Goal: Task Accomplishment & Management: Use online tool/utility

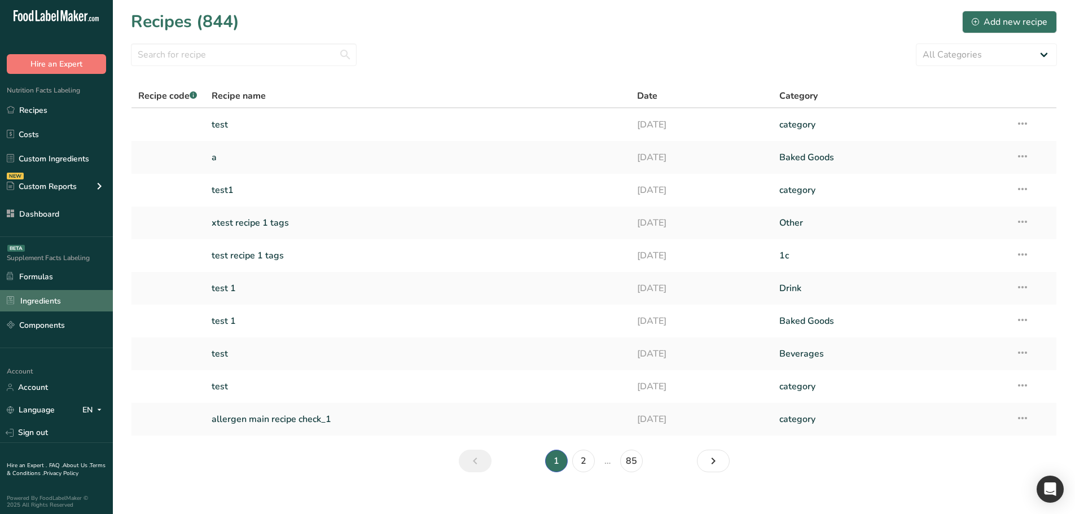
scroll to position [7, 0]
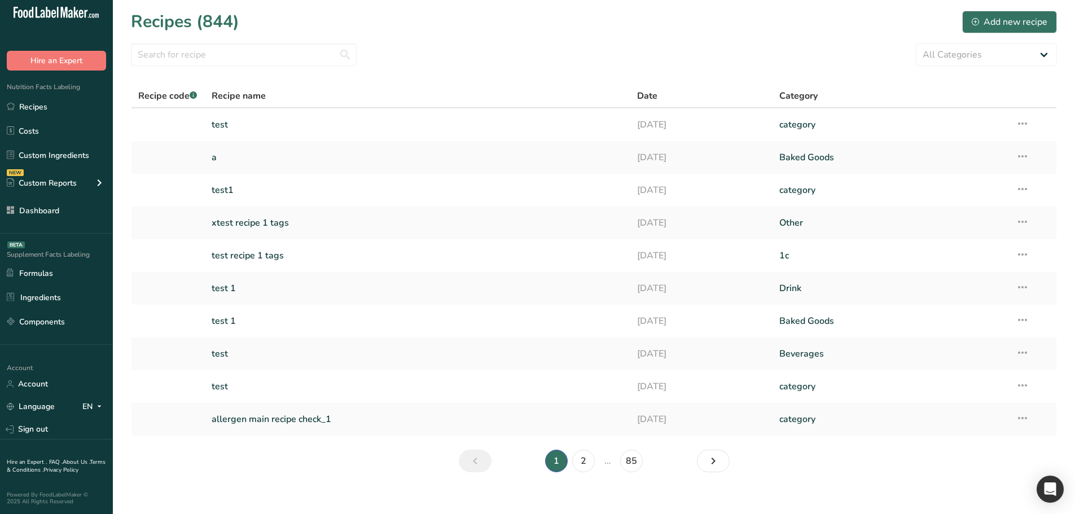
click at [46, 224] on div "Nutrition Facts Labeling Recipes Costs Custom Ingredients NEW Custom Reports Me…" at bounding box center [56, 152] width 113 height 163
click at [47, 214] on link "Dashboard" at bounding box center [56, 210] width 113 height 21
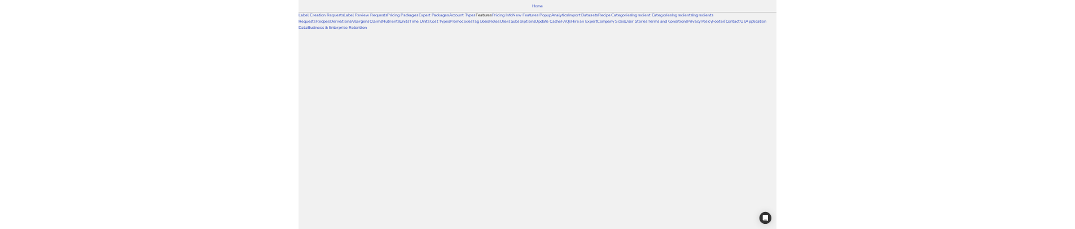
scroll to position [833, 0]
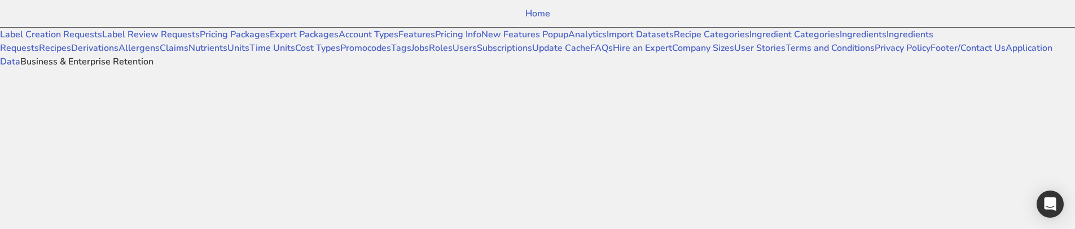
click at [41, 68] on link "Business & Enterprise Retention" at bounding box center [86, 61] width 133 height 12
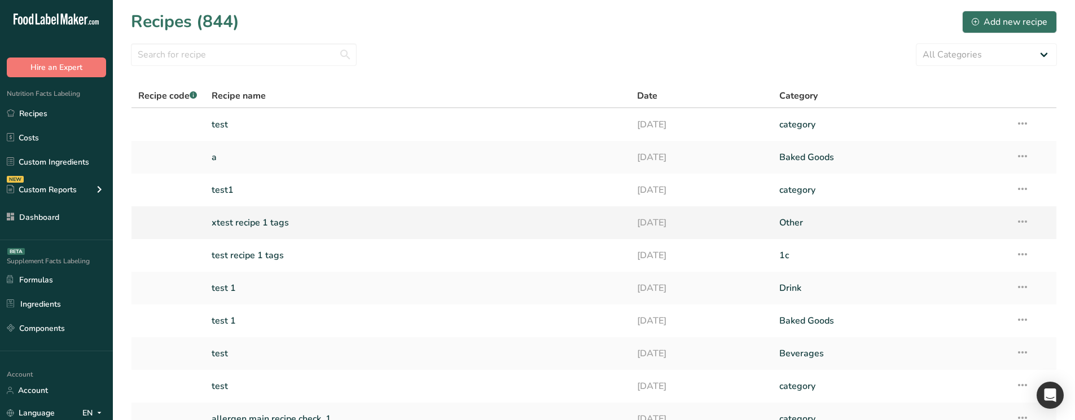
click at [286, 230] on link "xtest recipe 1 tags" at bounding box center [418, 223] width 413 height 24
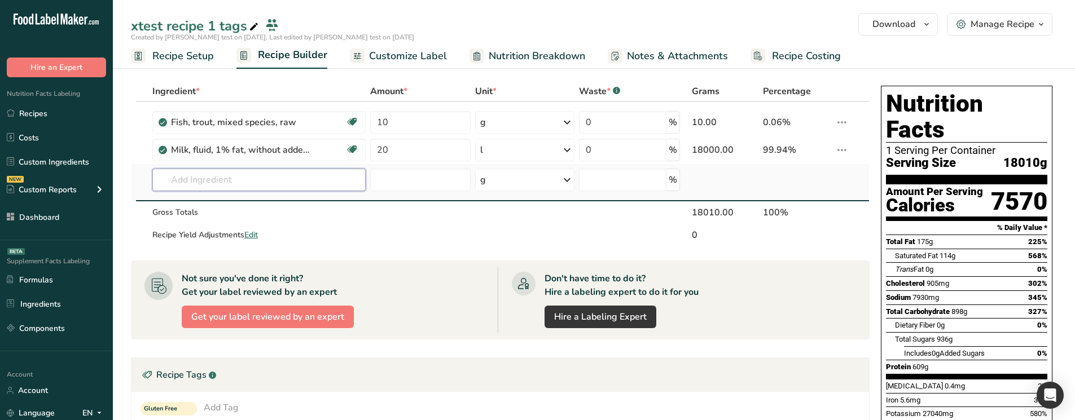
click at [224, 190] on input "text" at bounding box center [259, 180] width 214 height 23
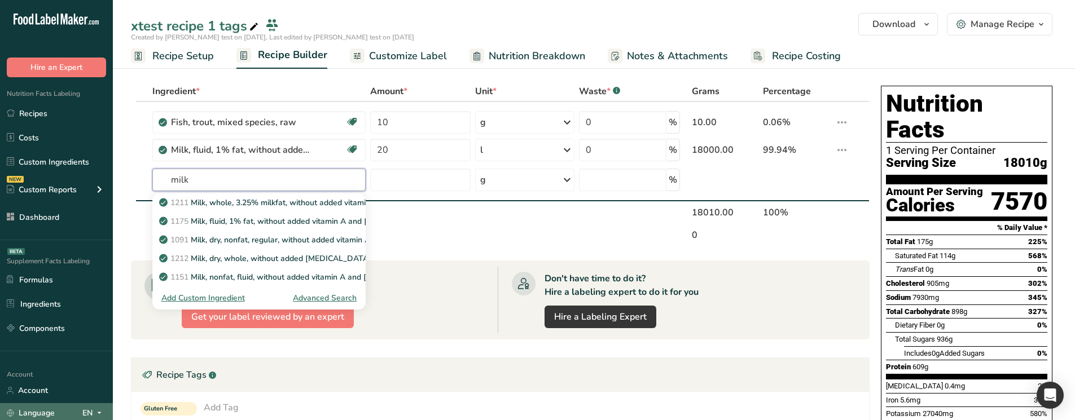
type input "milk"
click at [92, 411] on div "EN" at bounding box center [94, 414] width 24 height 14
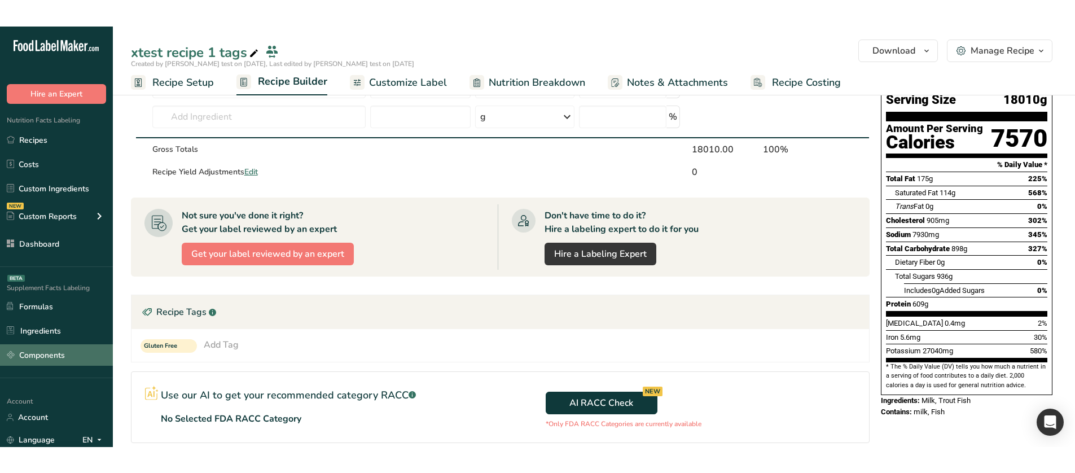
scroll to position [113, 0]
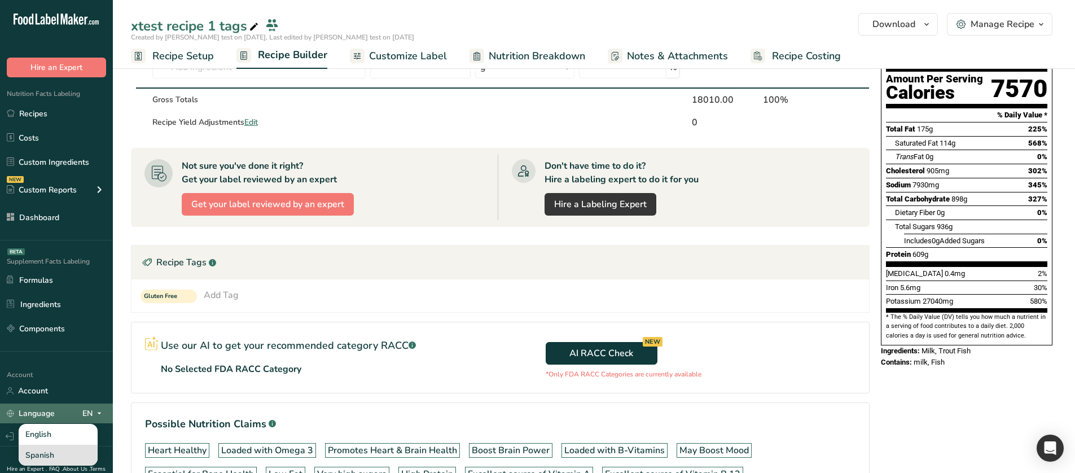
click at [51, 420] on div "Spanish" at bounding box center [58, 455] width 79 height 21
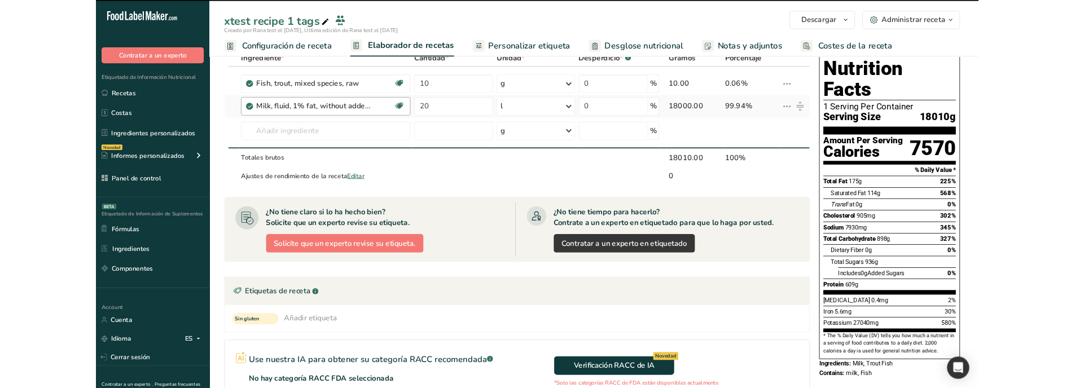
scroll to position [0, 0]
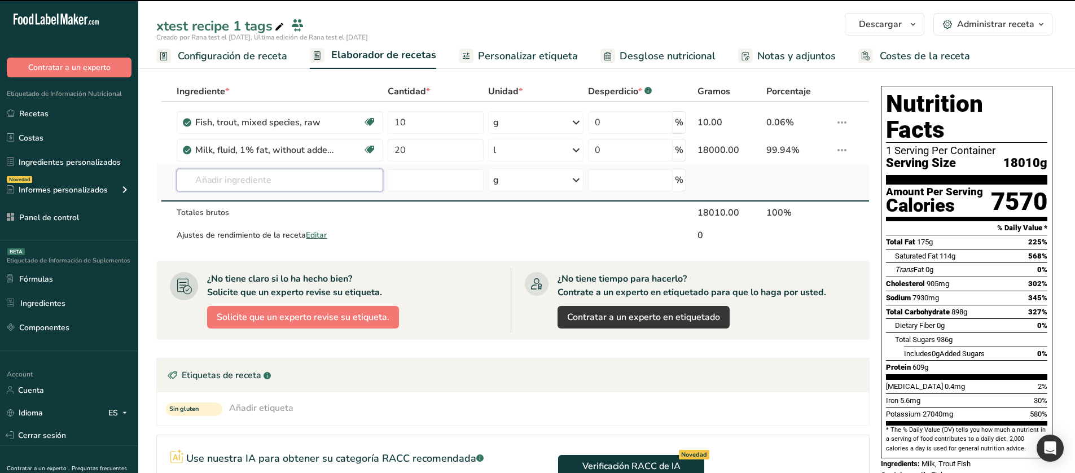
click at [224, 189] on input "text" at bounding box center [280, 180] width 206 height 23
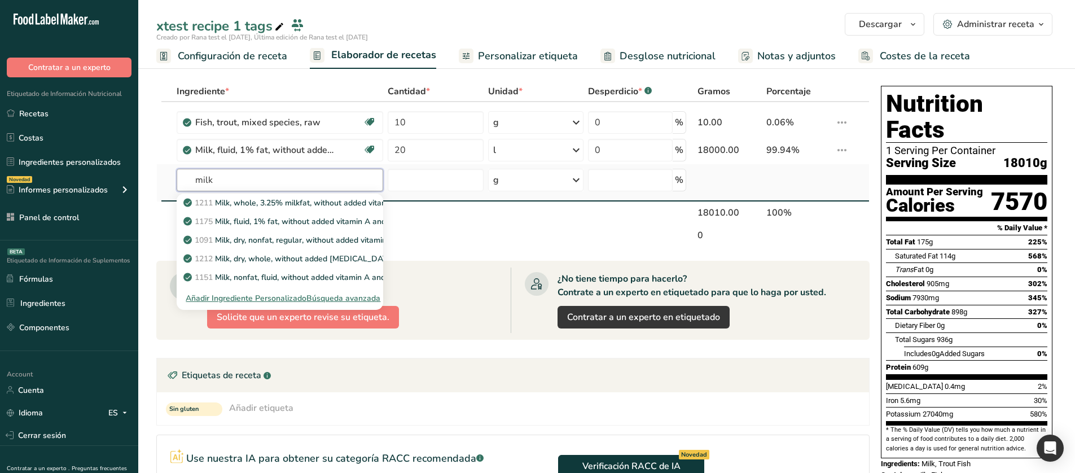
type input "milk"
click at [369, 299] on div "Búsqueda avanzada" at bounding box center [343, 298] width 74 height 12
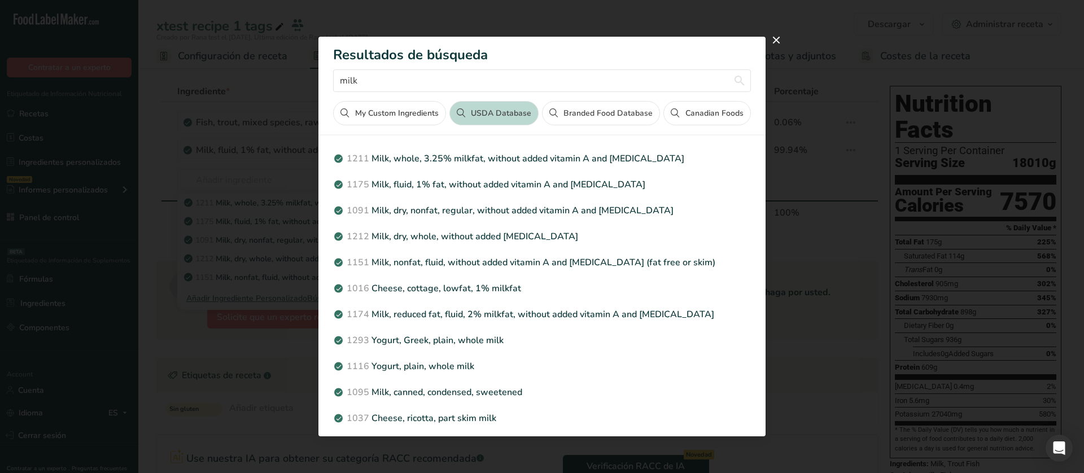
click at [286, 175] on div "Search results modal" at bounding box center [542, 236] width 1084 height 473
click at [776, 46] on button "close" at bounding box center [776, 40] width 18 height 18
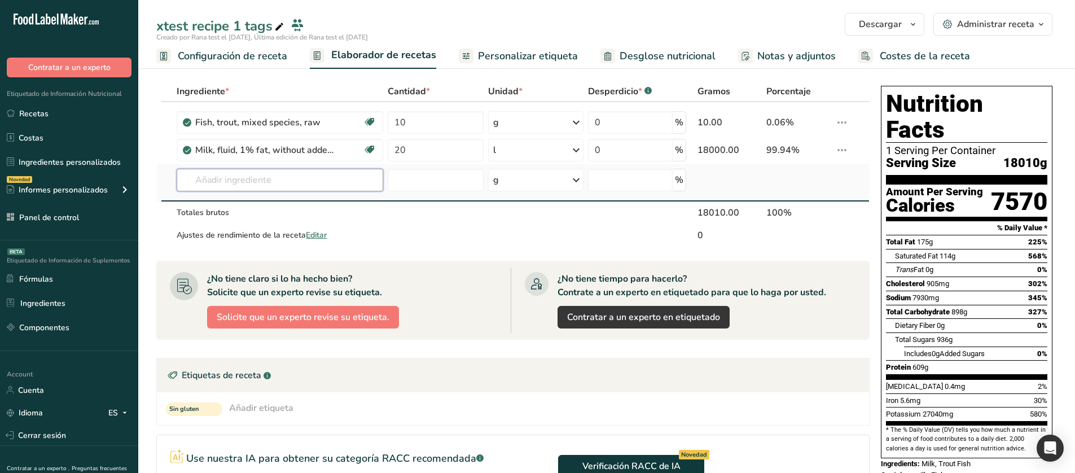
click at [287, 176] on input "text" at bounding box center [280, 180] width 206 height 23
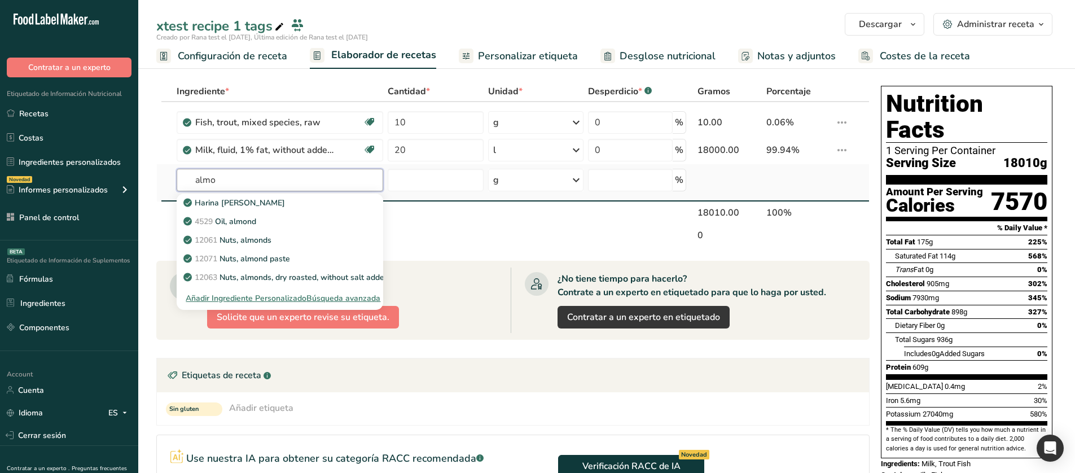
type input "almo"
click at [352, 300] on div "Búsqueda avanzada" at bounding box center [343, 298] width 74 height 12
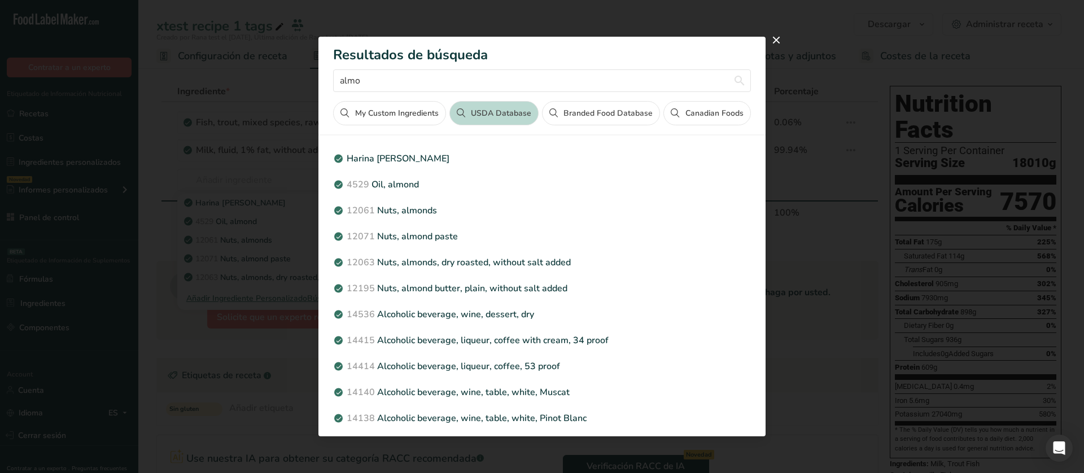
click at [110, 371] on div "Search results modal" at bounding box center [542, 236] width 1084 height 473
drag, startPoint x: 166, startPoint y: 382, endPoint x: 251, endPoint y: 338, distance: 94.9
click at [167, 382] on div "Search results modal" at bounding box center [542, 236] width 1084 height 473
click at [880, 177] on div "Search results modal" at bounding box center [542, 236] width 1084 height 473
click at [781, 41] on button "close" at bounding box center [776, 40] width 18 height 18
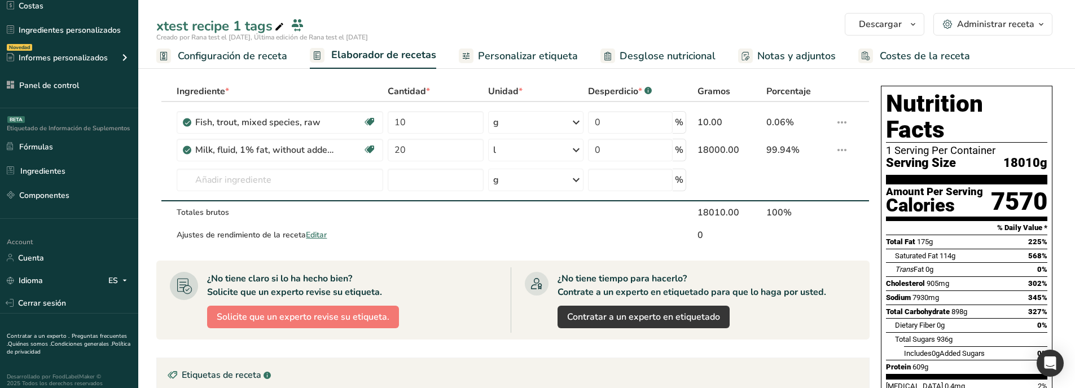
scroll to position [140, 0]
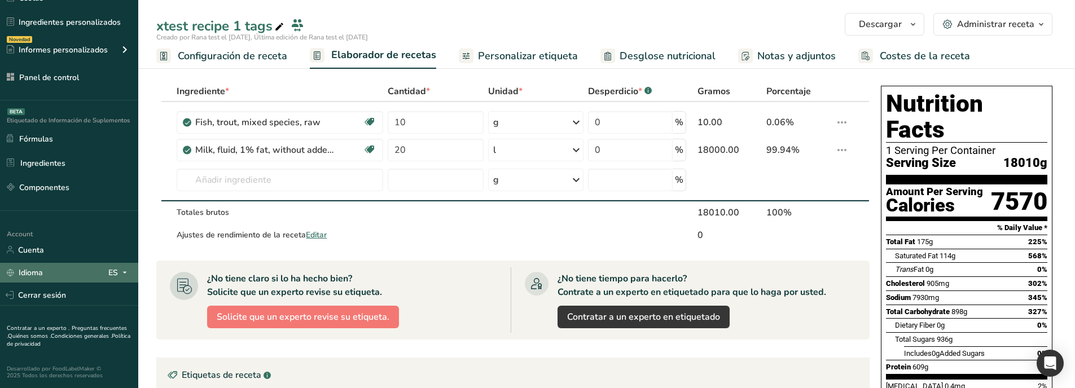
click at [121, 268] on icon at bounding box center [124, 273] width 9 height 14
click at [65, 290] on div "English" at bounding box center [61, 293] width 79 height 21
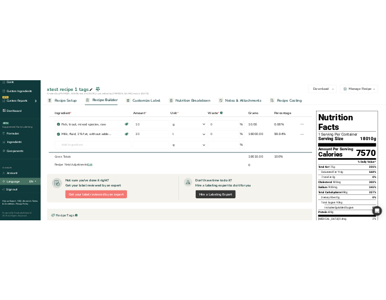
scroll to position [133, 0]
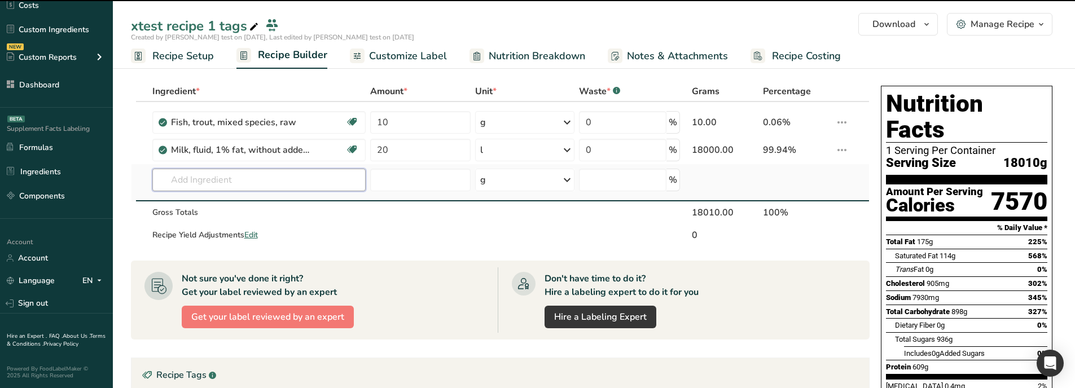
click at [239, 187] on input "text" at bounding box center [259, 180] width 214 height 23
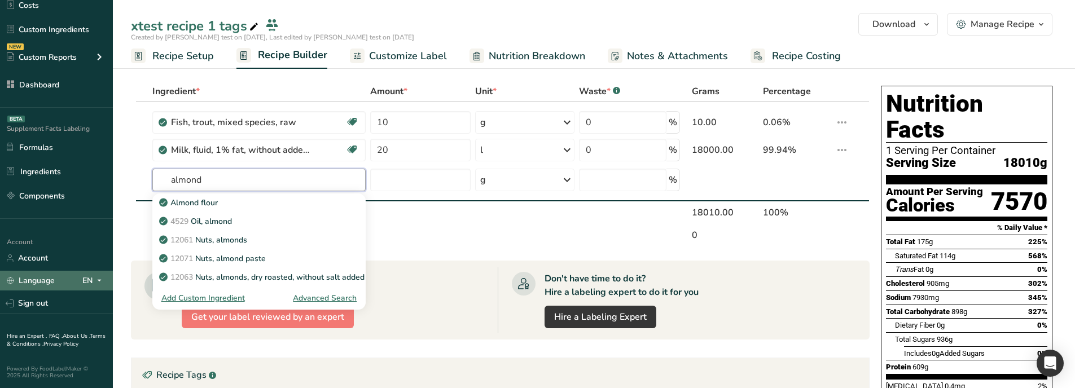
type input "almond"
click at [99, 281] on icon at bounding box center [99, 281] width 9 height 14
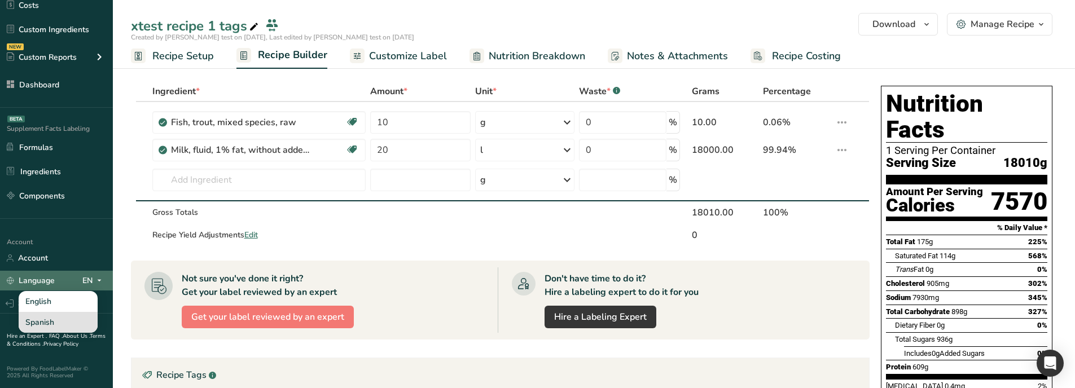
click at [72, 318] on div "Spanish" at bounding box center [58, 322] width 79 height 21
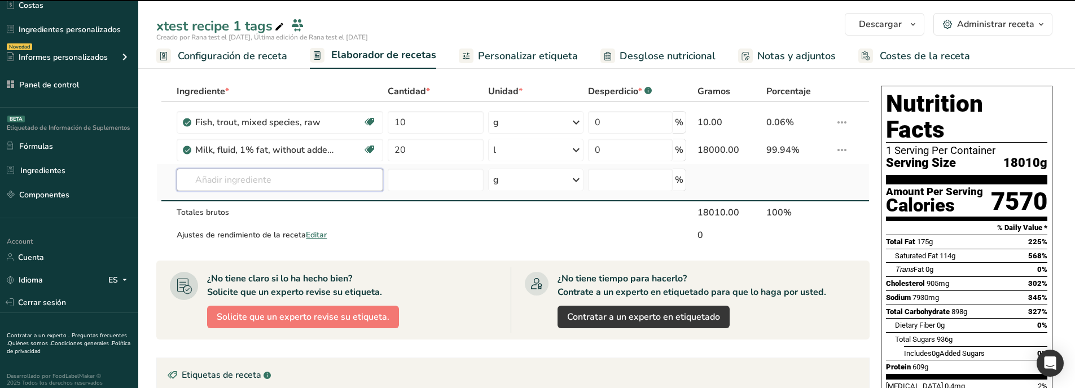
click at [203, 185] on input "text" at bounding box center [280, 180] width 206 height 23
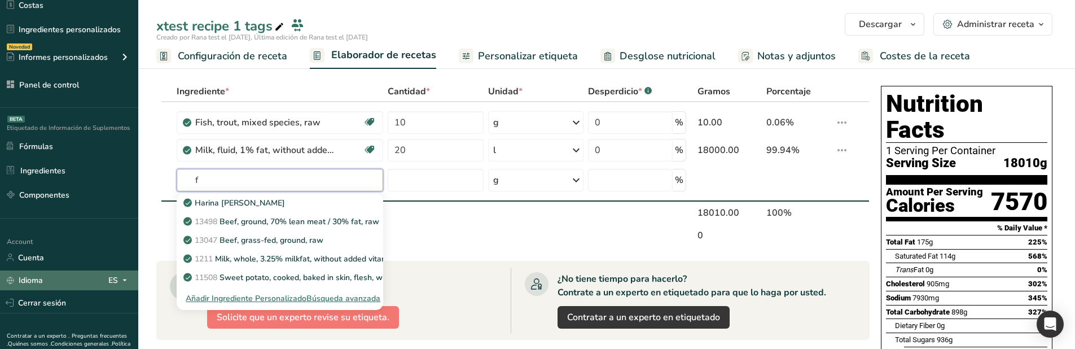
type input "f"
click at [113, 279] on div "ES" at bounding box center [119, 280] width 23 height 14
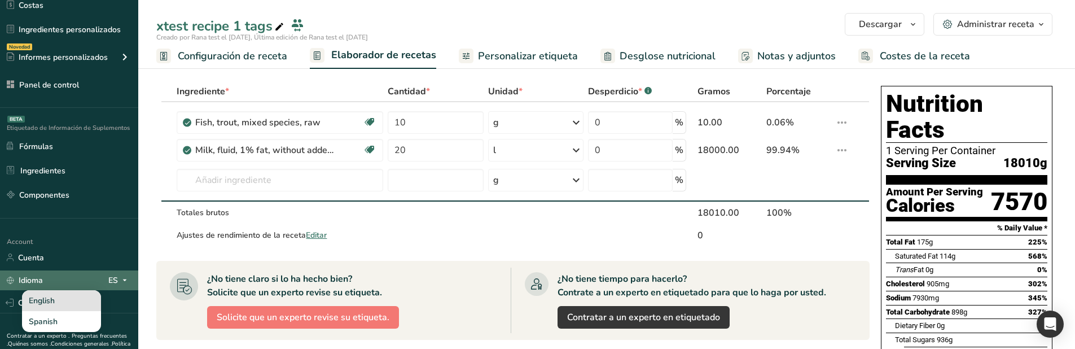
click at [78, 297] on div "English" at bounding box center [61, 300] width 79 height 21
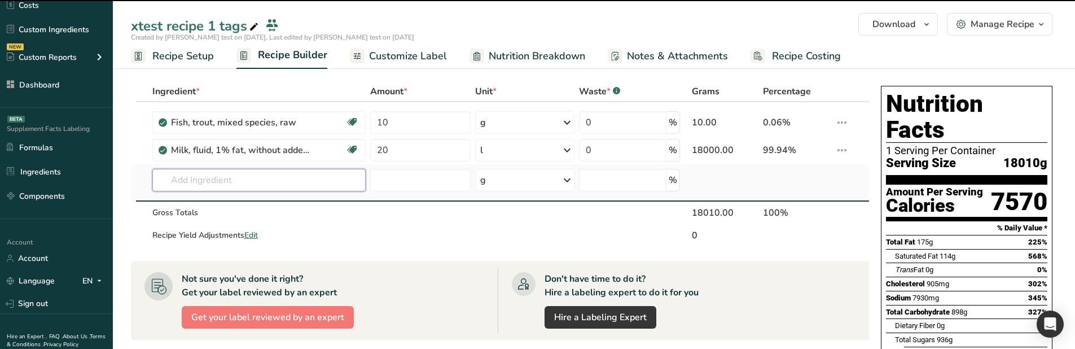
click at [224, 181] on input "text" at bounding box center [259, 180] width 214 height 23
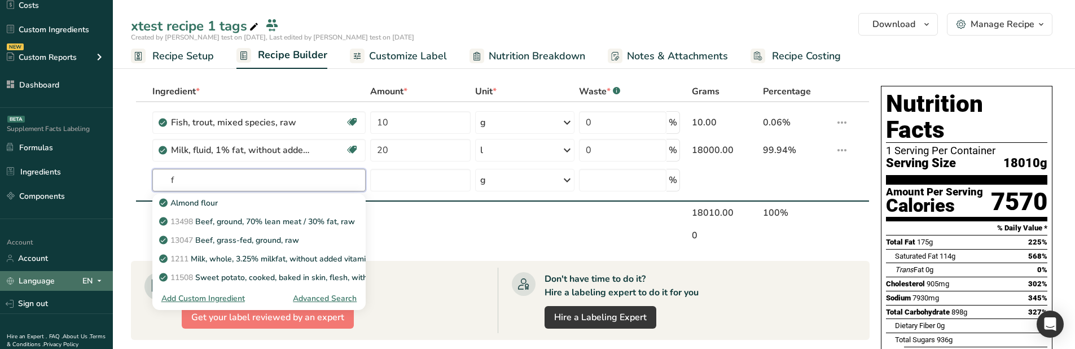
type input "f"
click at [90, 283] on div "EN" at bounding box center [94, 281] width 24 height 14
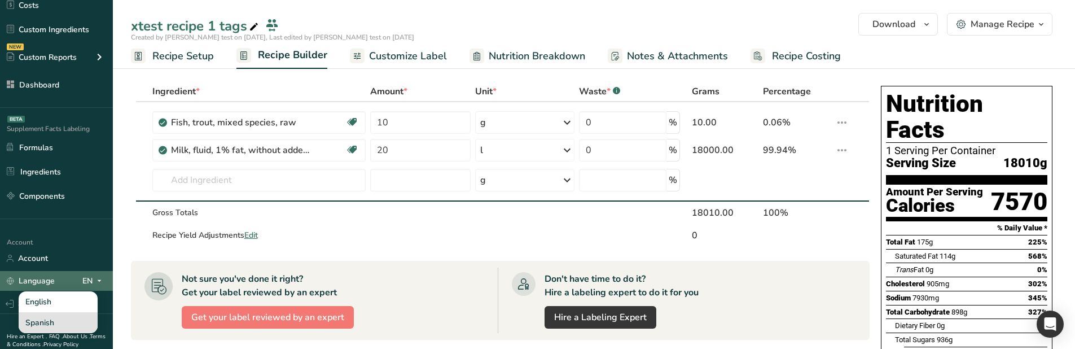
click at [59, 315] on div "Spanish" at bounding box center [58, 322] width 79 height 21
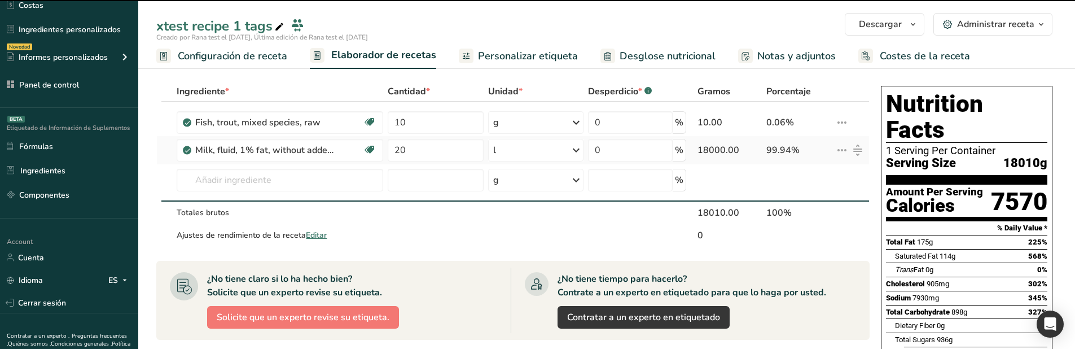
click at [239, 163] on td "Milk, fluid, 1% fat, without added vitamin A and vitamin D Esencial para la sal…" at bounding box center [279, 150] width 211 height 28
click at [236, 177] on input "text" at bounding box center [280, 180] width 206 height 23
type input "f"
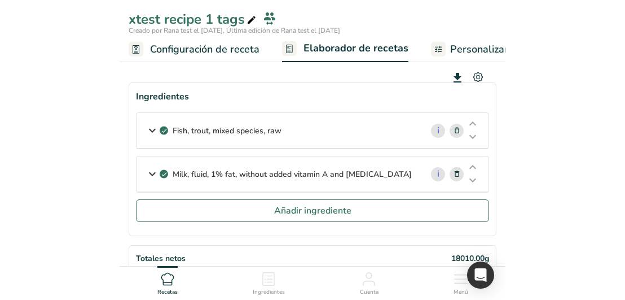
scroll to position [0, 0]
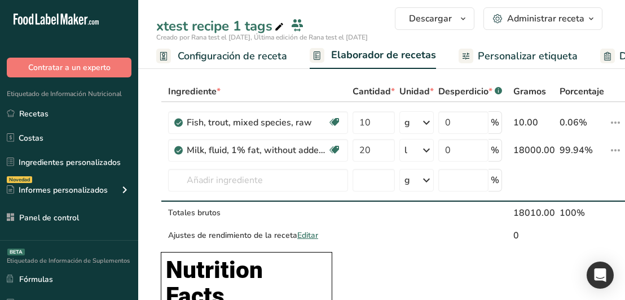
click at [284, 202] on td "Totales brutos" at bounding box center [258, 212] width 185 height 23
click at [252, 175] on input "text" at bounding box center [258, 180] width 180 height 23
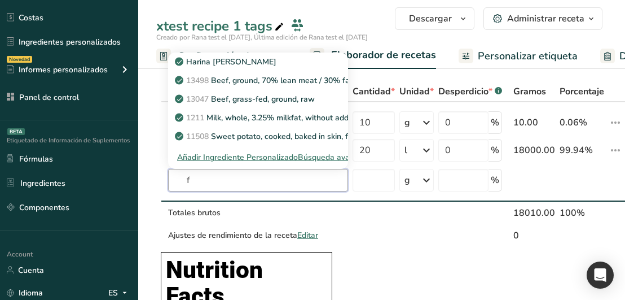
scroll to position [169, 0]
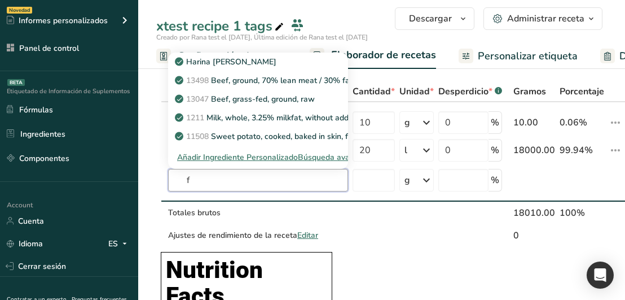
type input "f"
click at [125, 248] on icon at bounding box center [124, 243] width 9 height 14
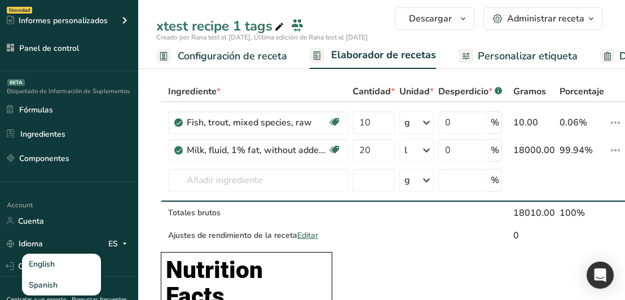
click at [80, 269] on div "English" at bounding box center [61, 263] width 79 height 21
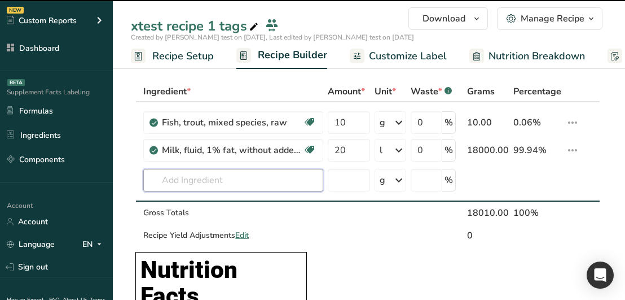
click at [207, 182] on input "text" at bounding box center [233, 180] width 180 height 23
type input "b"
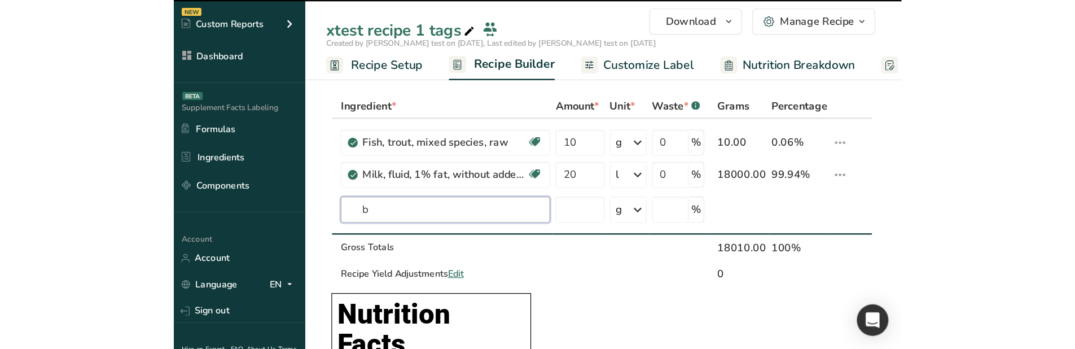
scroll to position [0, 0]
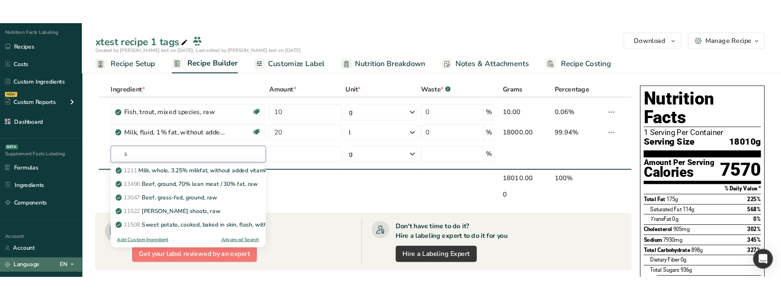
scroll to position [113, 0]
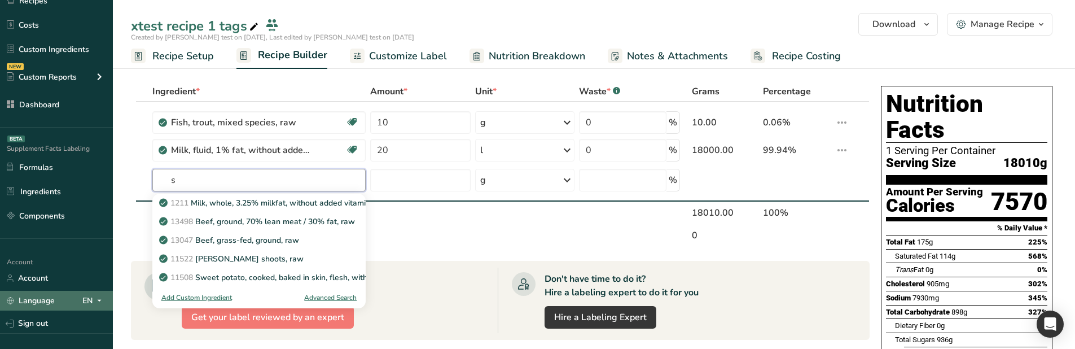
type input "s"
click at [94, 295] on span at bounding box center [100, 301] width 14 height 14
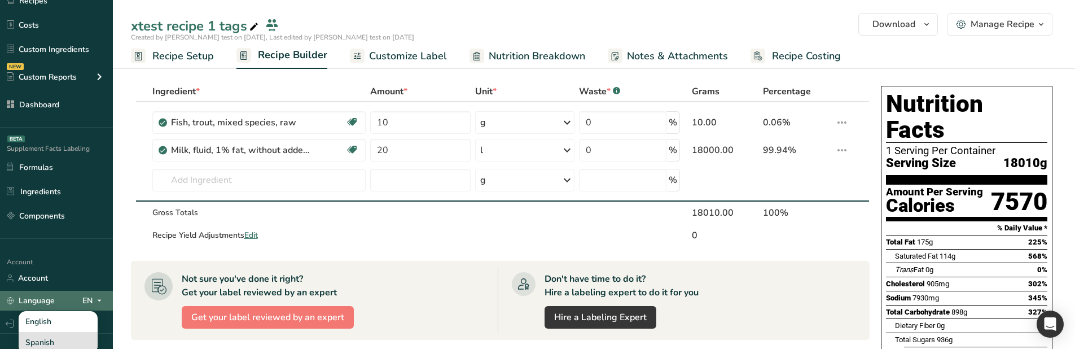
click at [68, 335] on div "Spanish" at bounding box center [58, 342] width 79 height 21
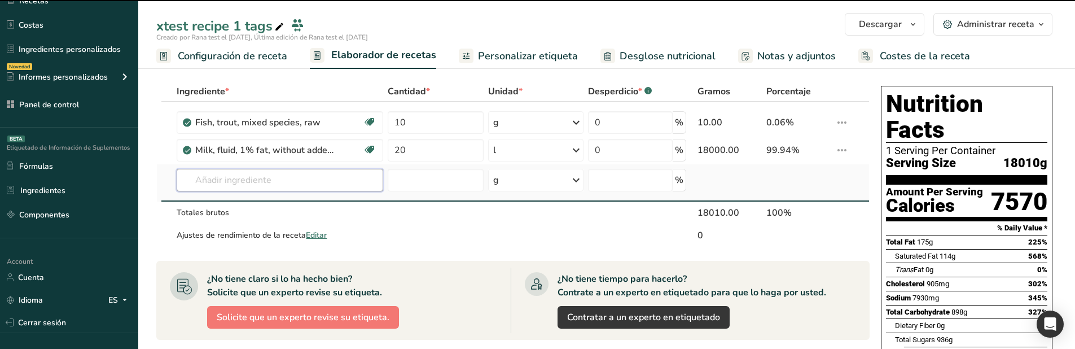
click at [220, 183] on input "text" at bounding box center [280, 180] width 206 height 23
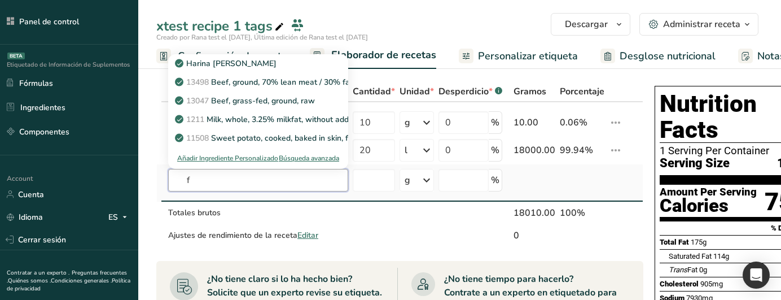
scroll to position [226, 0]
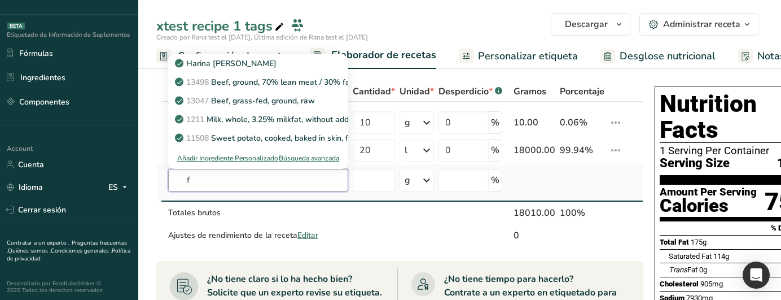
type input "f"
click at [126, 190] on icon at bounding box center [124, 187] width 9 height 14
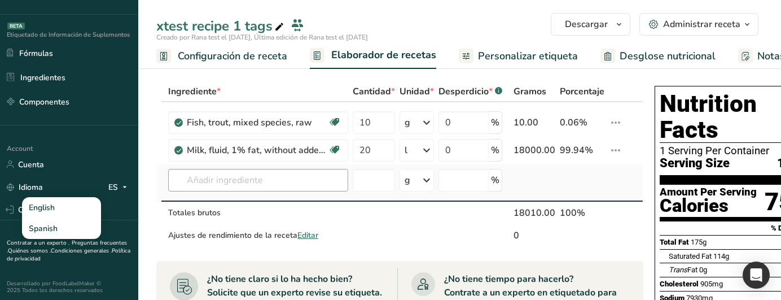
click at [76, 213] on div "English" at bounding box center [61, 207] width 79 height 21
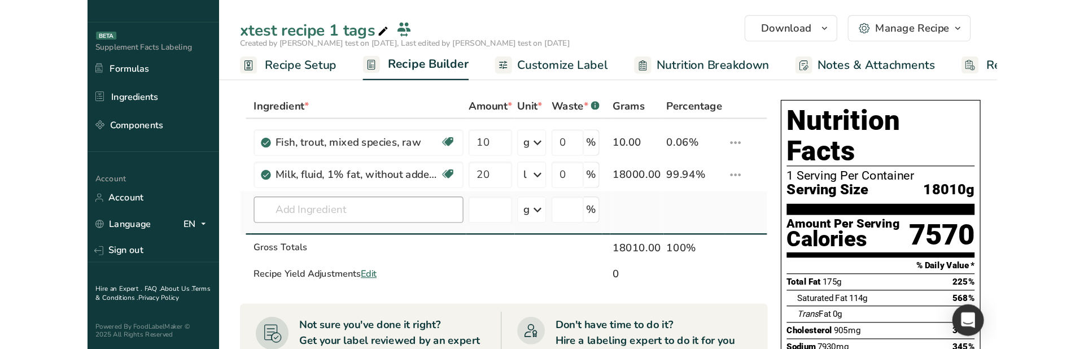
scroll to position [221, 0]
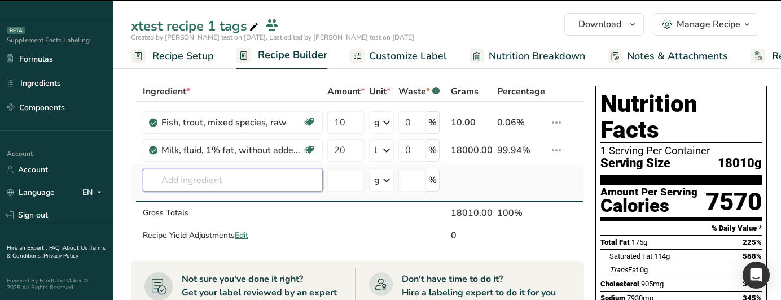
click at [222, 185] on input "text" at bounding box center [233, 180] width 180 height 23
type input "f"
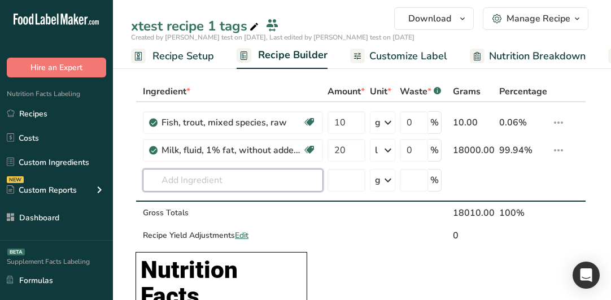
click at [248, 185] on input "text" at bounding box center [233, 180] width 180 height 23
type input "f"
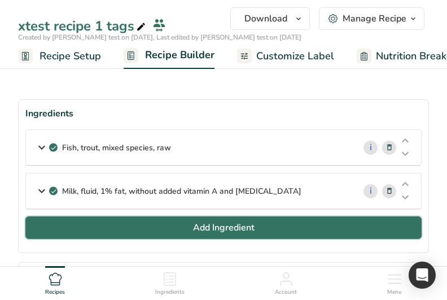
click at [217, 236] on button "Add Ingredient" at bounding box center [223, 227] width 396 height 23
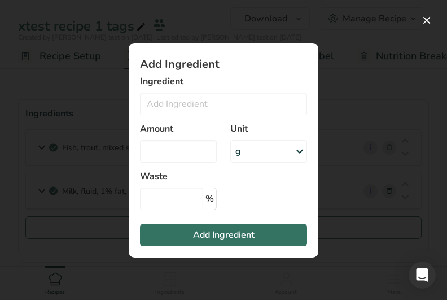
click at [413, 103] on div "Add ingredient modal" at bounding box center [223, 150] width 447 height 300
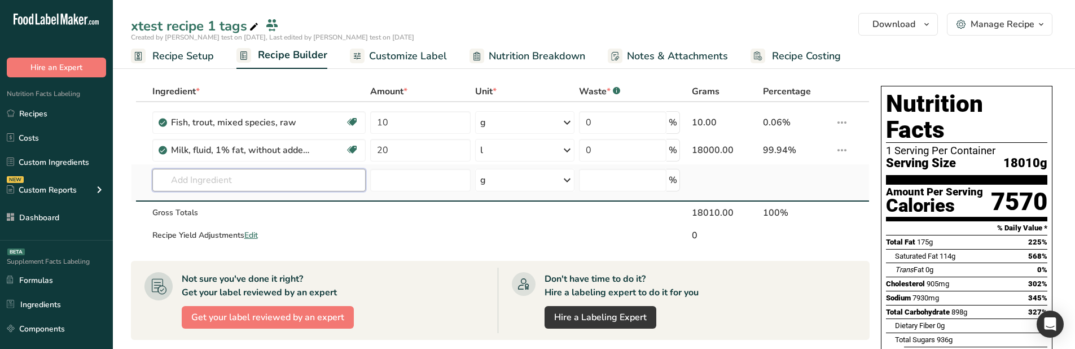
click at [282, 182] on input "text" at bounding box center [259, 180] width 214 height 23
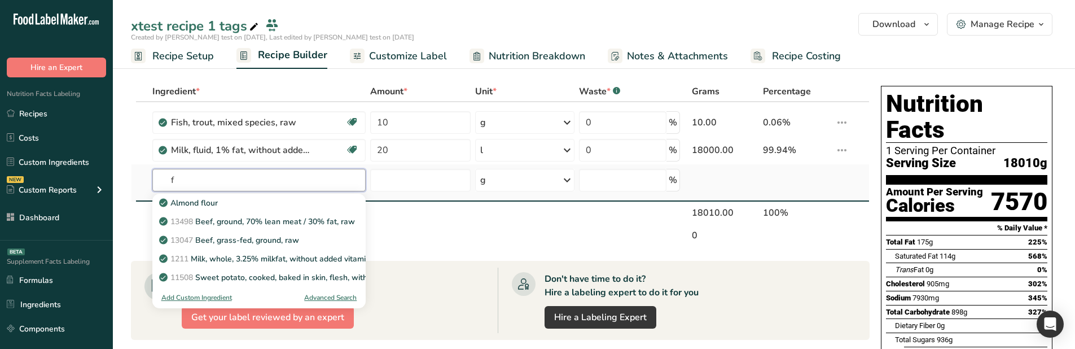
type input "f"
click at [313, 297] on div "Advanced Search" at bounding box center [330, 297] width 52 height 10
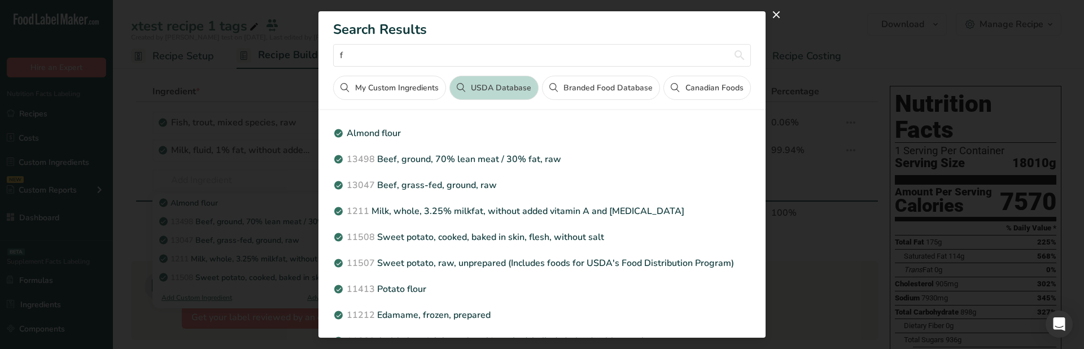
click at [231, 216] on div "Search results modal" at bounding box center [542, 174] width 1084 height 349
click at [177, 213] on div "Search results modal" at bounding box center [542, 174] width 1084 height 349
click at [787, 53] on div "Search results modal" at bounding box center [542, 174] width 1084 height 349
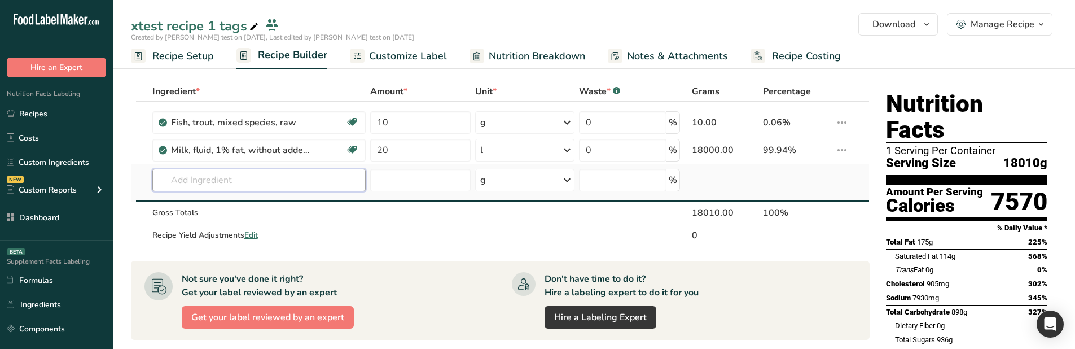
click at [284, 186] on input "text" at bounding box center [259, 180] width 214 height 23
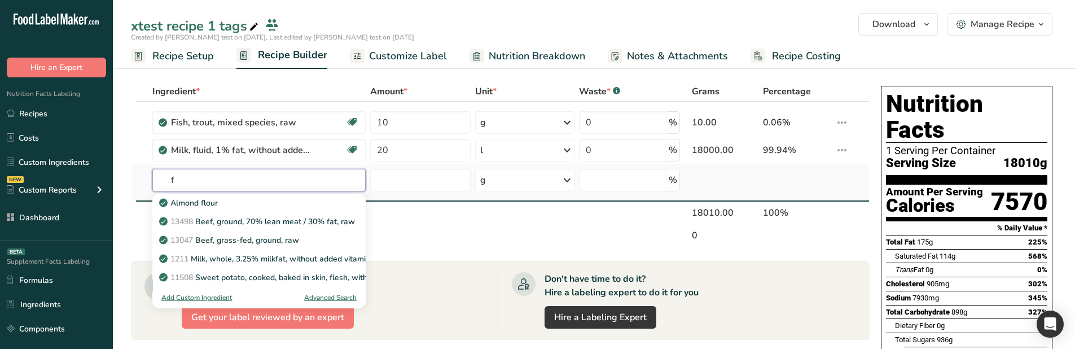
type input "f"
click at [330, 299] on div "Advanced Search" at bounding box center [330, 297] width 52 height 10
click at [326, 299] on div "Advanced Search" at bounding box center [330, 297] width 52 height 10
click at [336, 296] on div "Advanced Search" at bounding box center [330, 297] width 52 height 10
click at [339, 295] on div "Advanced Search" at bounding box center [330, 297] width 52 height 10
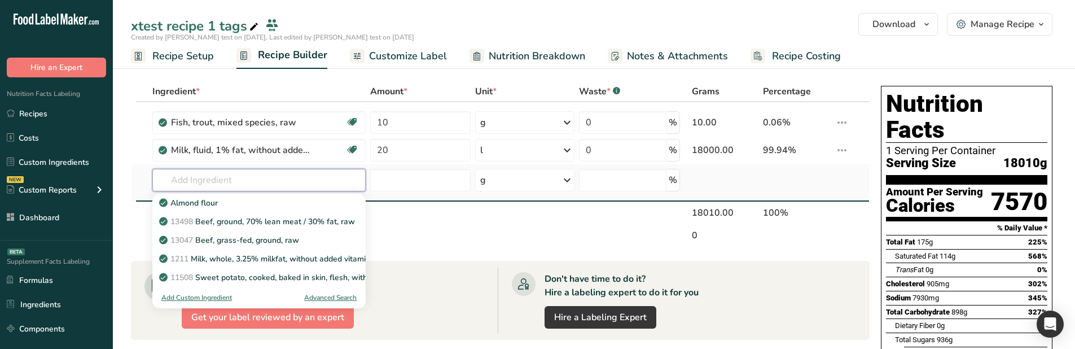
click at [280, 175] on input "text" at bounding box center [259, 180] width 214 height 23
type input "v"
click at [334, 298] on div "Advanced Search" at bounding box center [330, 297] width 52 height 10
click at [334, 296] on div "Advanced Search" at bounding box center [330, 297] width 52 height 10
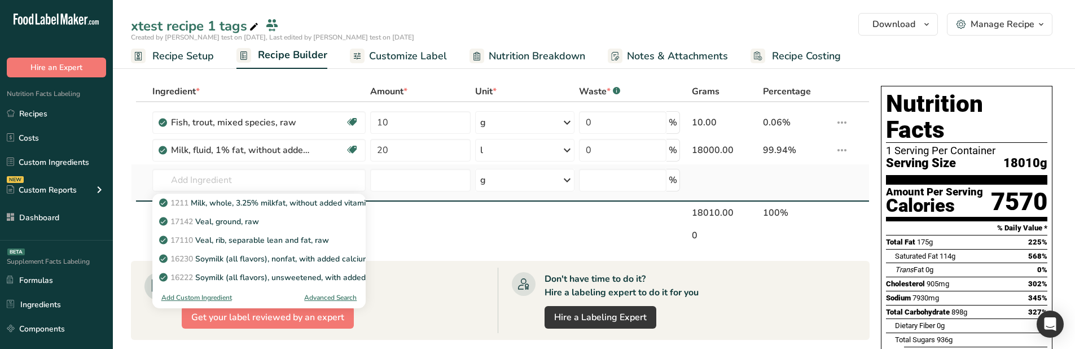
click at [334, 296] on div "Advanced Search" at bounding box center [330, 297] width 52 height 10
click at [321, 295] on div "Advanced Search" at bounding box center [330, 297] width 52 height 10
click at [336, 297] on div "Advanced Search" at bounding box center [330, 297] width 52 height 10
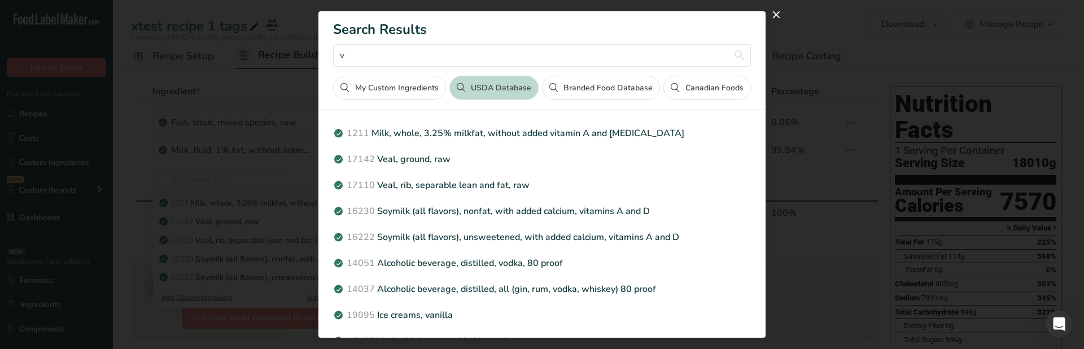
click at [852, 98] on div "Search results modal" at bounding box center [542, 174] width 1084 height 349
click at [834, 100] on div "Search results modal" at bounding box center [542, 174] width 1084 height 349
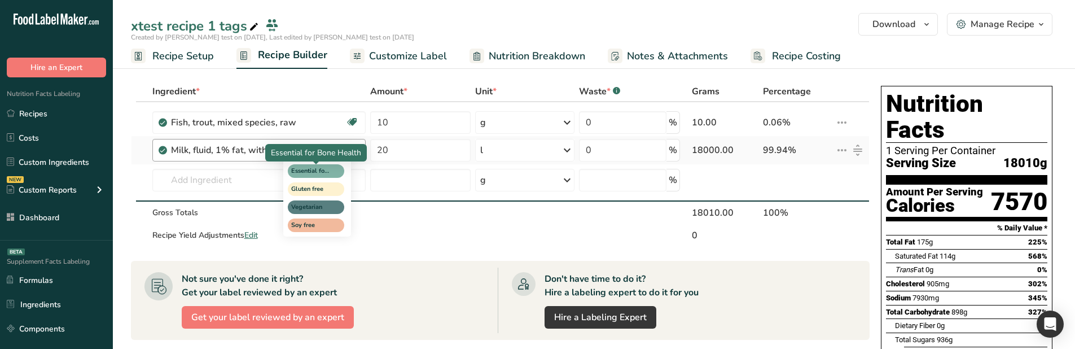
click at [288, 183] on div "Gluten free" at bounding box center [316, 189] width 56 height 14
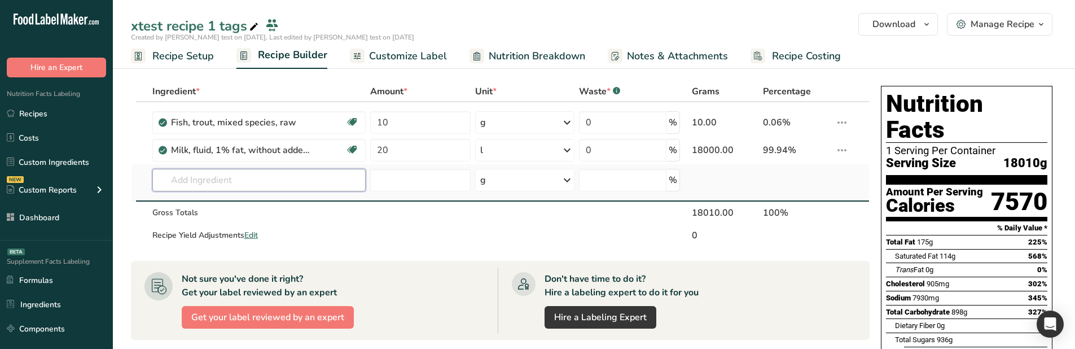
click at [233, 183] on input "text" at bounding box center [259, 180] width 214 height 23
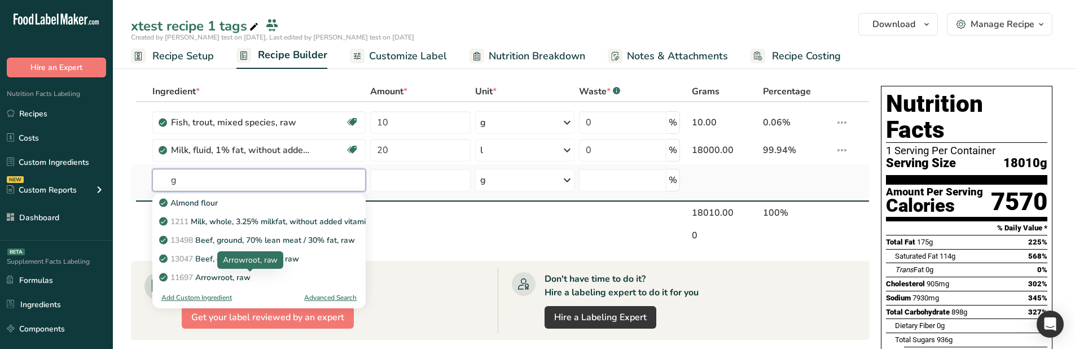
type input "g"
click at [331, 295] on div "Advanced Search" at bounding box center [330, 297] width 52 height 10
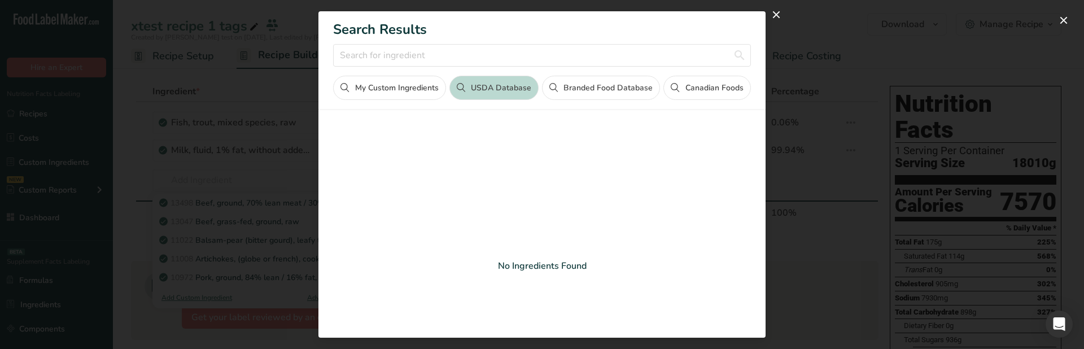
click at [226, 102] on div "Search results modal" at bounding box center [542, 174] width 1084 height 349
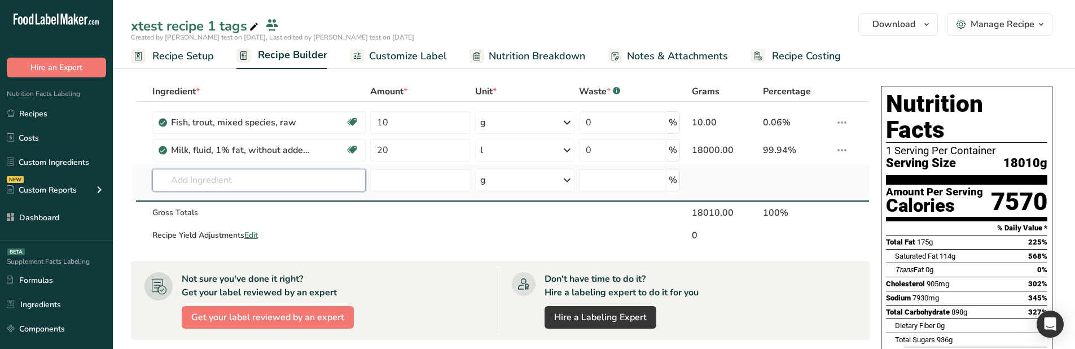
click at [308, 176] on input "text" at bounding box center [259, 180] width 214 height 23
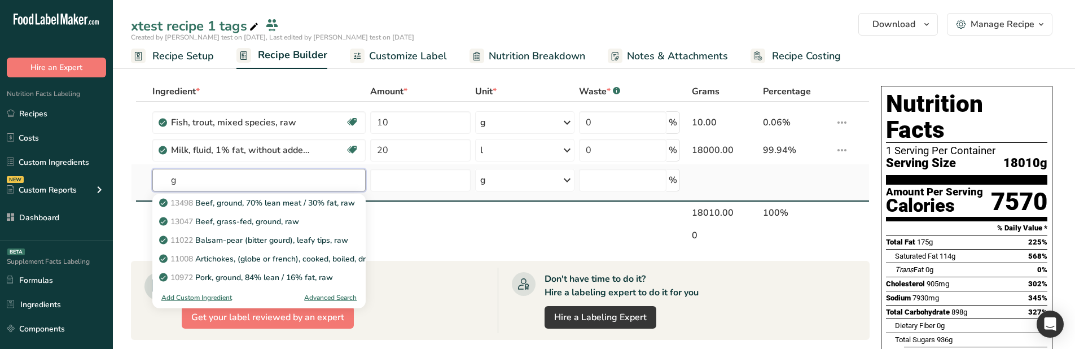
type input "g"
click at [337, 295] on div "Advanced Search" at bounding box center [330, 297] width 52 height 10
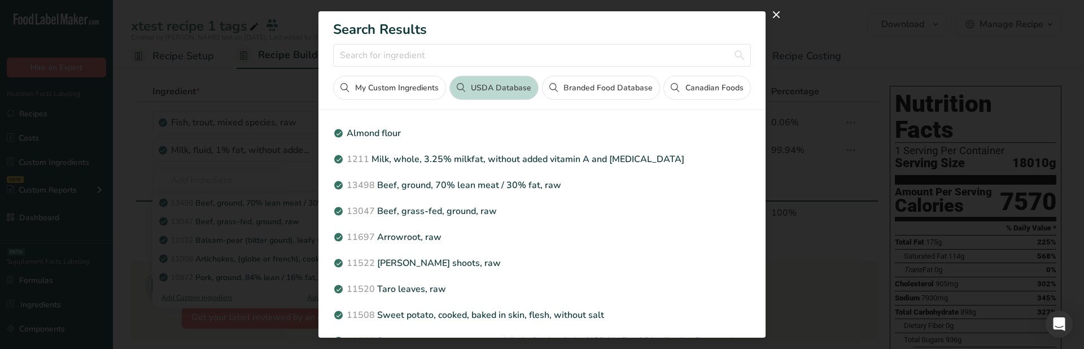
click at [221, 198] on div "Search results modal" at bounding box center [542, 174] width 1084 height 349
click at [216, 191] on div "Search results modal" at bounding box center [542, 174] width 1084 height 349
click at [262, 185] on div "Search results modal" at bounding box center [542, 174] width 1084 height 349
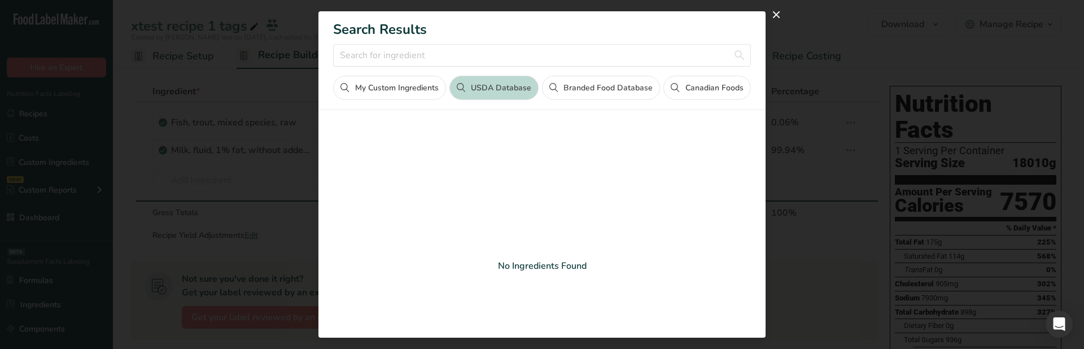
click at [268, 90] on div "Search results modal" at bounding box center [542, 174] width 1084 height 349
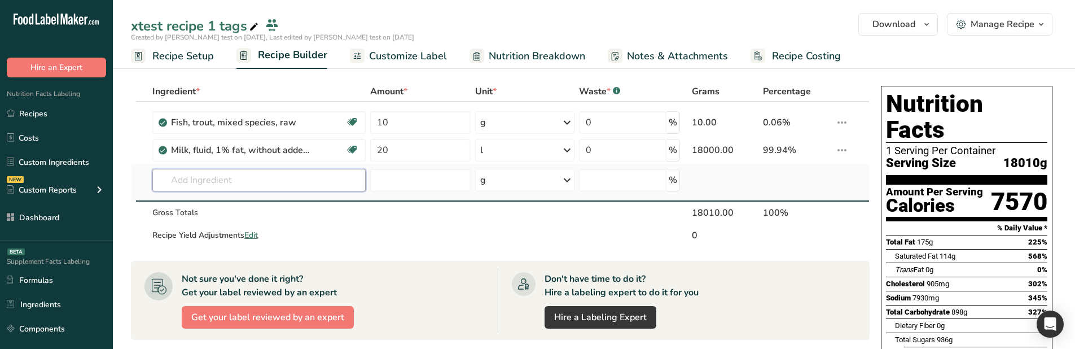
click at [242, 174] on input "text" at bounding box center [259, 180] width 214 height 23
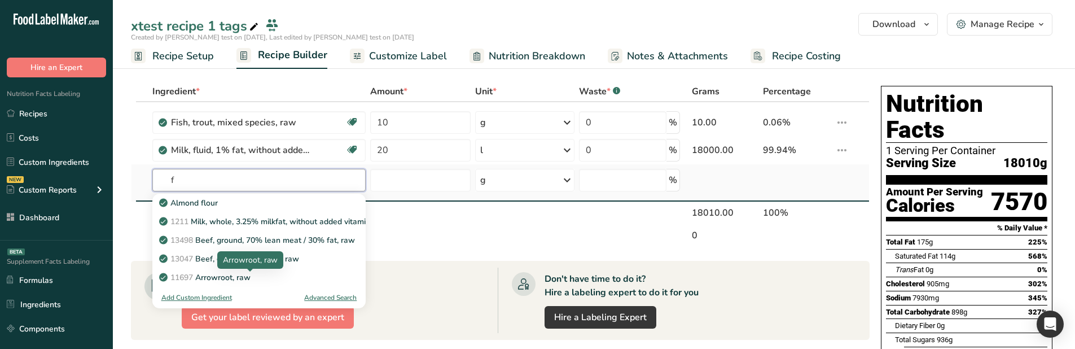
type input "f"
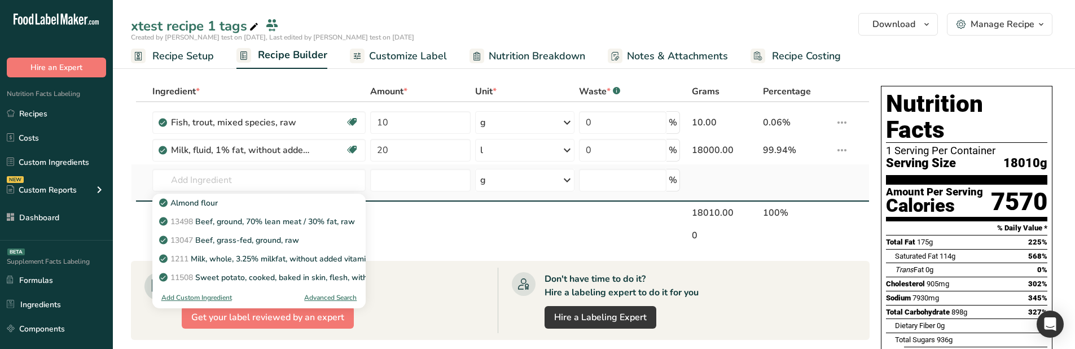
click at [330, 298] on div "Advanced Search" at bounding box center [330, 297] width 52 height 10
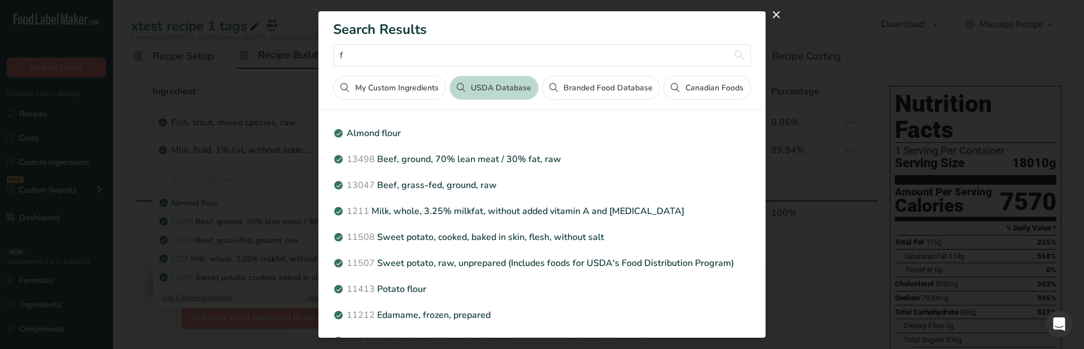
click at [903, 186] on div "Search results modal" at bounding box center [542, 174] width 1084 height 349
click at [902, 181] on div "Search results modal" at bounding box center [542, 174] width 1084 height 349
click at [212, 157] on div "Search results modal" at bounding box center [542, 174] width 1084 height 349
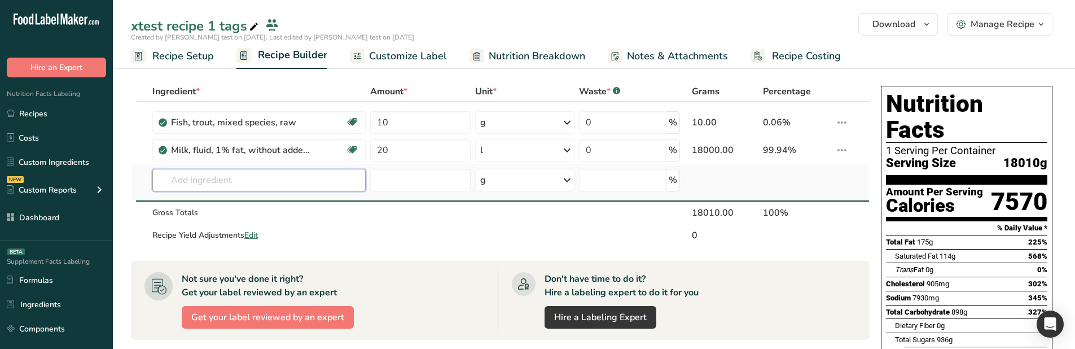
click at [338, 177] on input "text" at bounding box center [259, 180] width 214 height 23
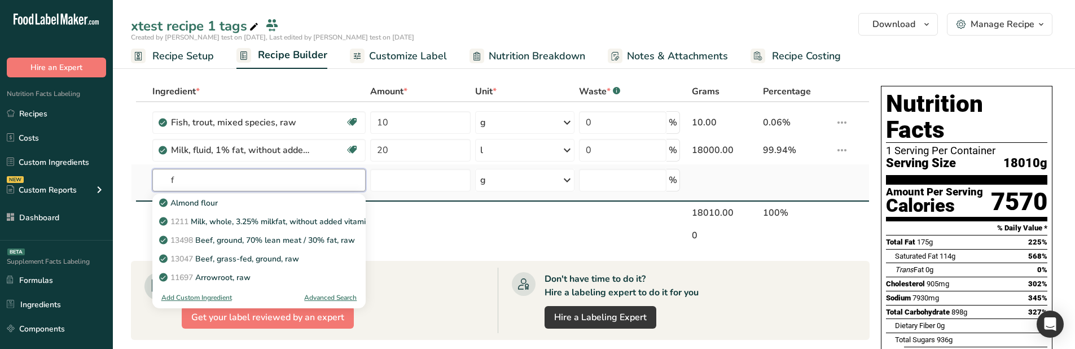
type input "f"
click at [333, 295] on div "Advanced Search" at bounding box center [330, 297] width 52 height 10
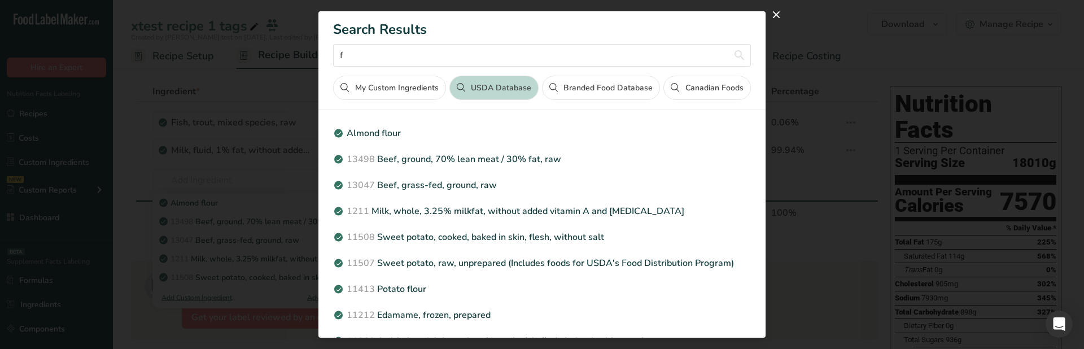
click at [277, 238] on div "Search results modal" at bounding box center [542, 174] width 1084 height 349
drag, startPoint x: 265, startPoint y: 221, endPoint x: 237, endPoint y: 183, distance: 47.6
click at [265, 221] on div "Search results modal" at bounding box center [542, 174] width 1084 height 349
drag, startPoint x: 237, startPoint y: 183, endPoint x: 224, endPoint y: 130, distance: 54.6
click at [234, 168] on div "Search results modal" at bounding box center [542, 174] width 1084 height 349
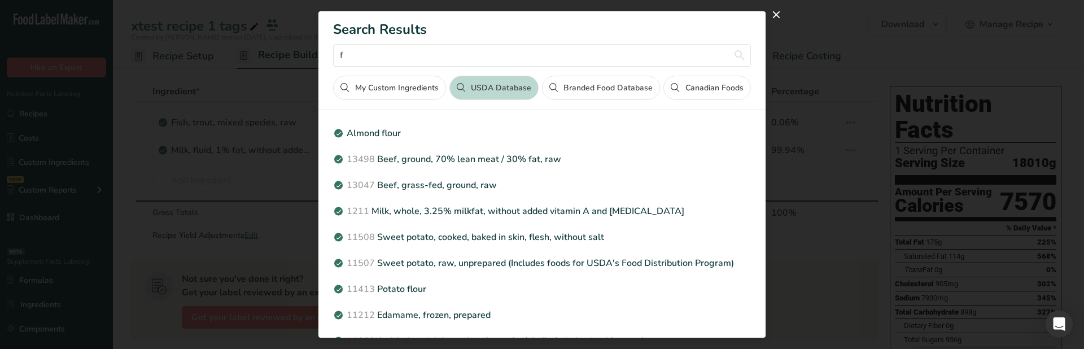
drag, startPoint x: 224, startPoint y: 129, endPoint x: 254, endPoint y: 98, distance: 43.5
click at [225, 122] on div "Search results modal" at bounding box center [542, 174] width 1084 height 349
drag, startPoint x: 254, startPoint y: 98, endPoint x: 703, endPoint y: 5, distance: 458.3
click at [299, 94] on div "Search results modal" at bounding box center [542, 174] width 1084 height 349
click at [774, 13] on button "close" at bounding box center [776, 15] width 18 height 18
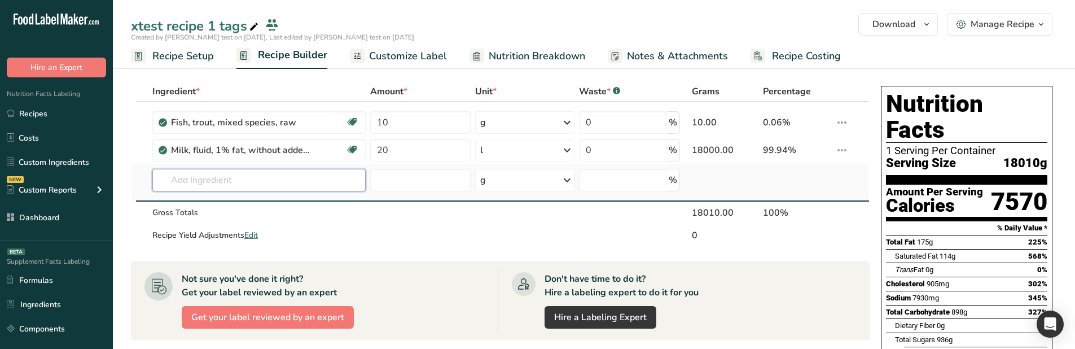
click at [334, 184] on input "text" at bounding box center [259, 180] width 214 height 23
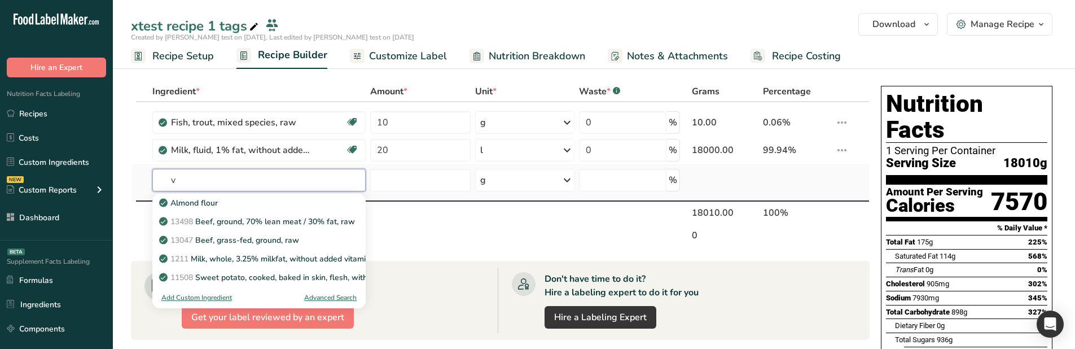
type input "v"
click at [330, 300] on div "Advanced Search" at bounding box center [330, 297] width 52 height 10
click at [318, 175] on input "text" at bounding box center [259, 180] width 214 height 23
type input "f"
click at [330, 300] on div "Advanced Search" at bounding box center [330, 297] width 52 height 10
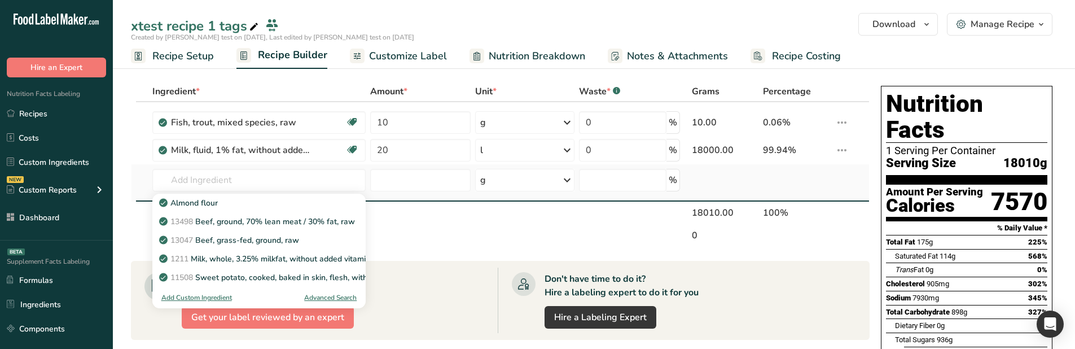
click at [339, 291] on div "Add Custom Ingredient Advanced Search" at bounding box center [259, 297] width 214 height 21
click at [335, 296] on div "Advanced Search" at bounding box center [330, 297] width 52 height 10
click at [324, 297] on div "Advanced Search" at bounding box center [330, 297] width 52 height 10
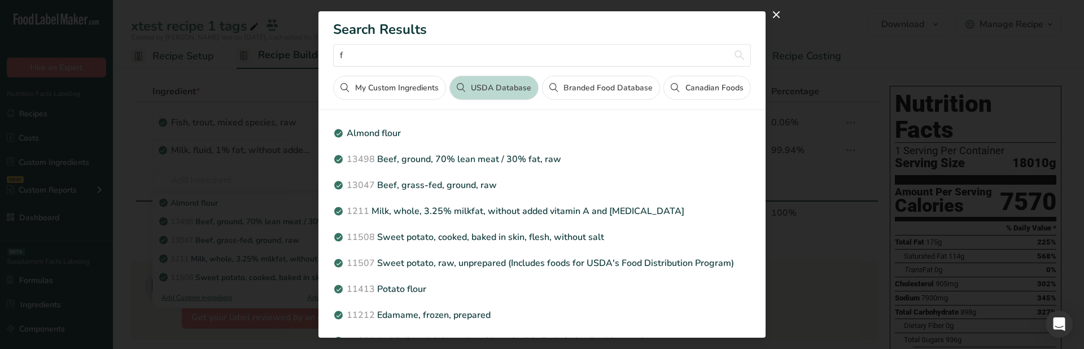
click at [907, 141] on div "Search results modal" at bounding box center [542, 174] width 1084 height 349
